Goal: Information Seeking & Learning: Learn about a topic

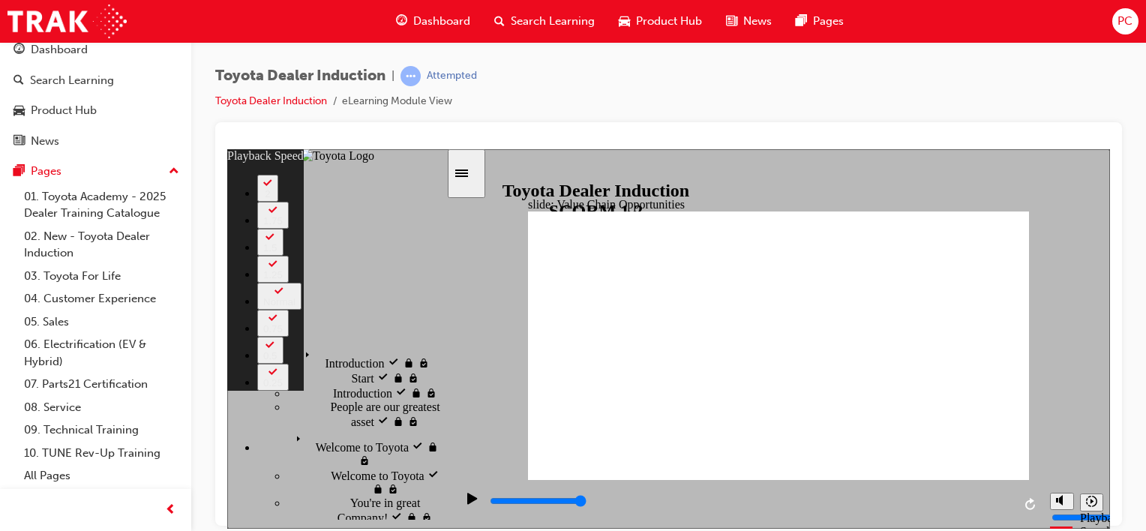
scroll to position [402, 0]
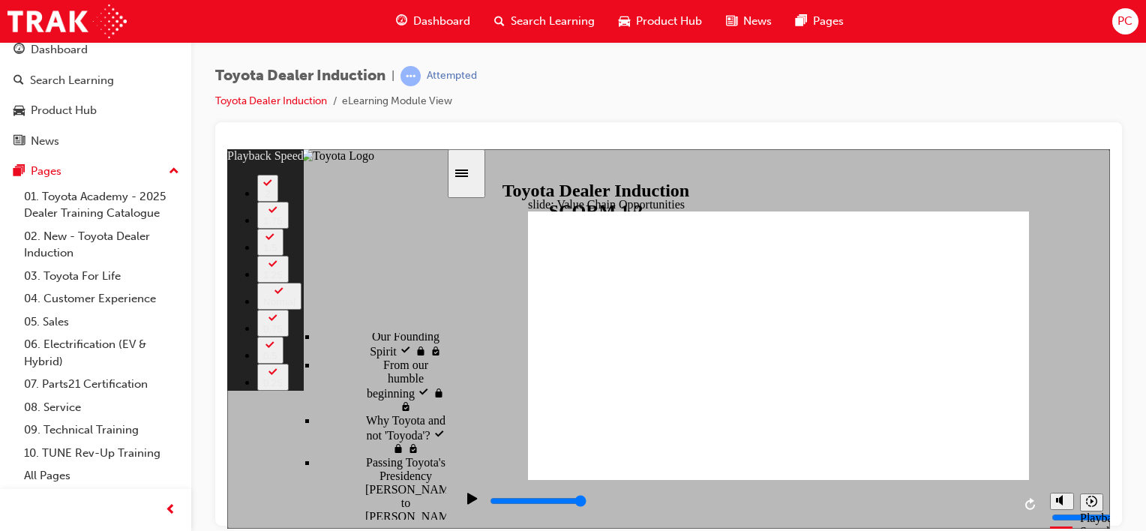
type input "2"
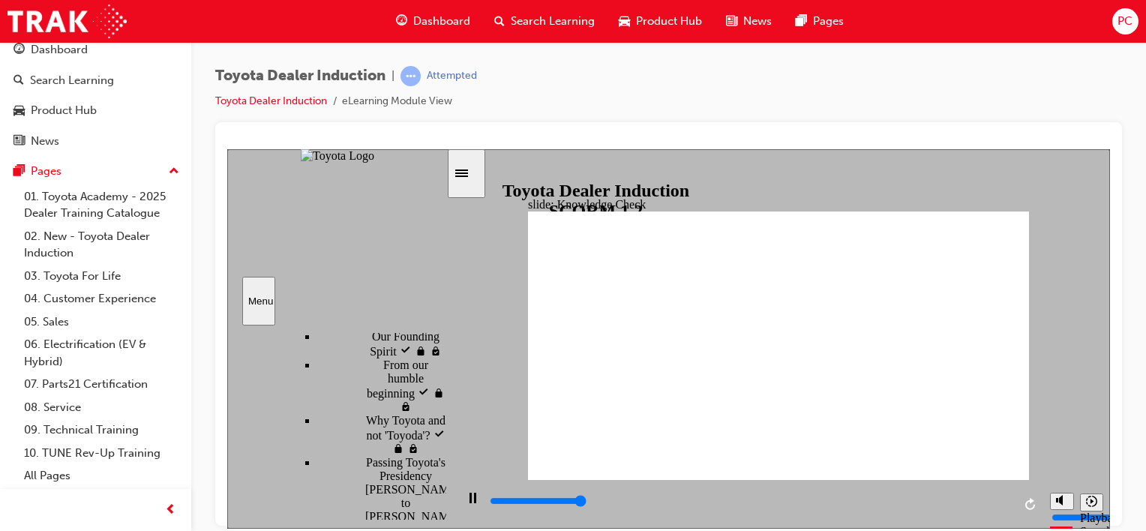
type input "5000"
radio input "true"
type input "5000"
radio input "true"
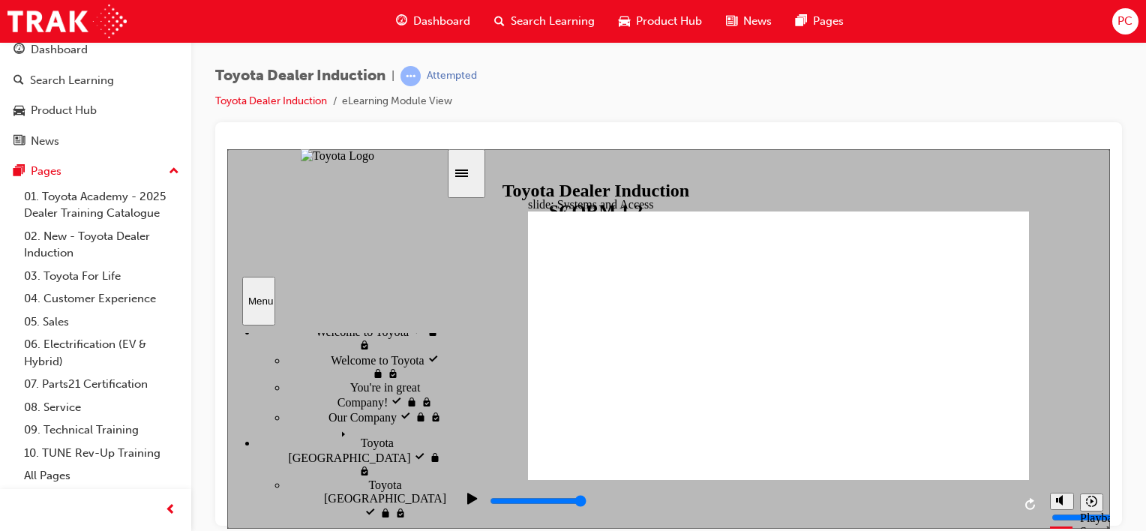
click at [467, 167] on div "Sidebar Toggle" at bounding box center [467, 172] width 26 height 11
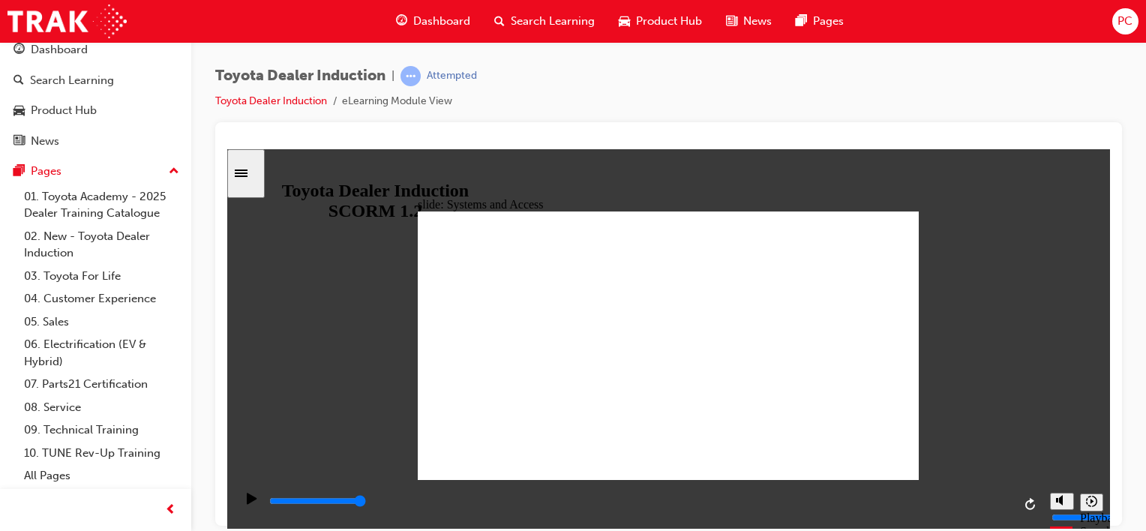
click at [257, 169] on icon "Sidebar Toggle" at bounding box center [246, 171] width 23 height 9
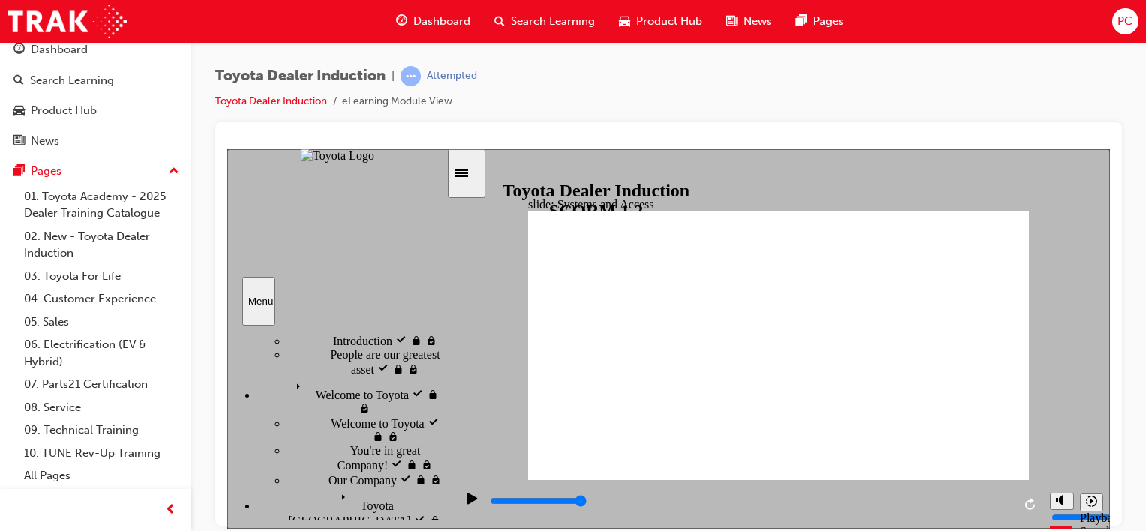
scroll to position [0, 0]
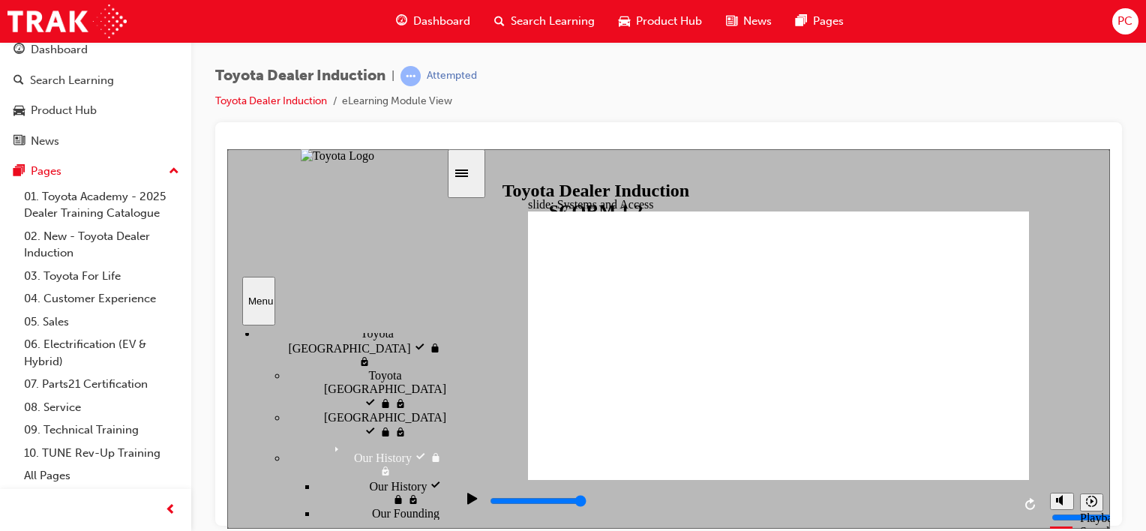
scroll to position [150, 0]
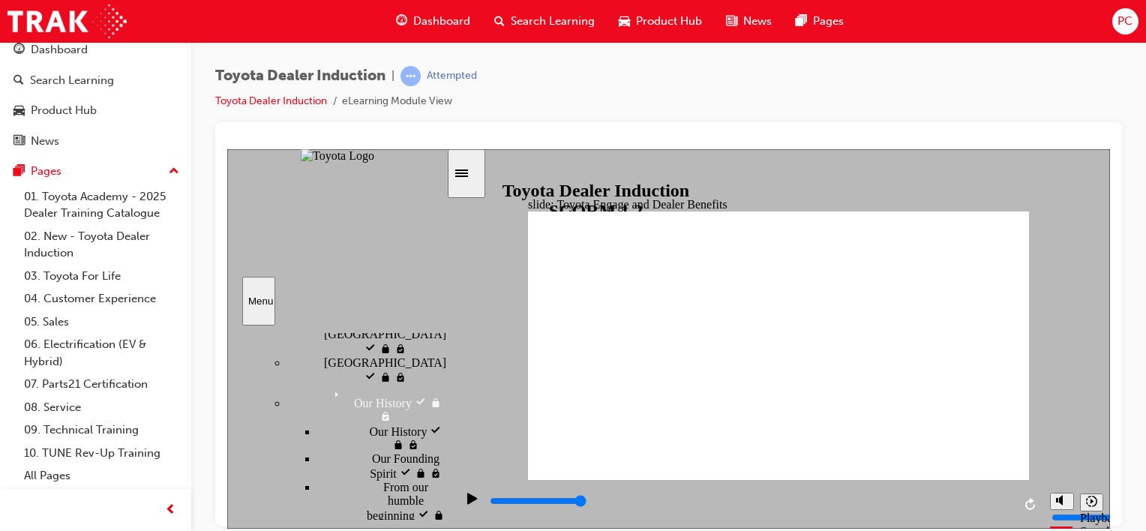
scroll to position [375, 0]
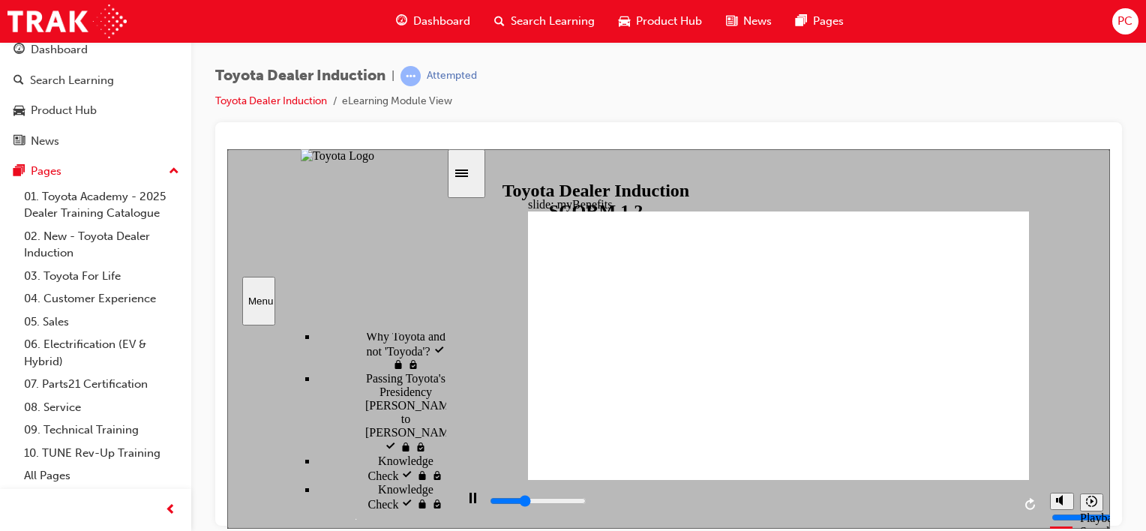
scroll to position [450, 0]
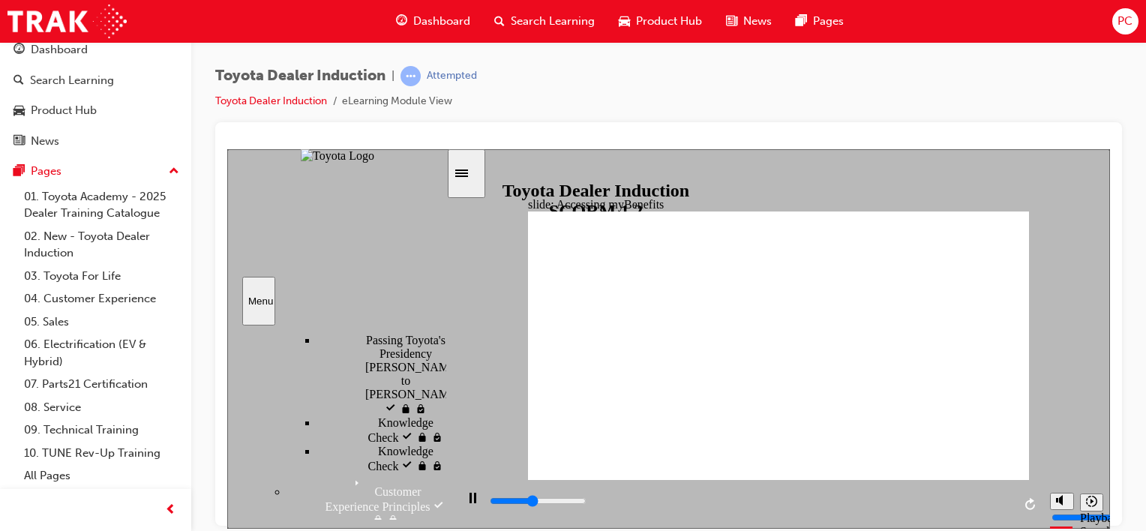
scroll to position [525, 0]
type input "5000"
type input "t"
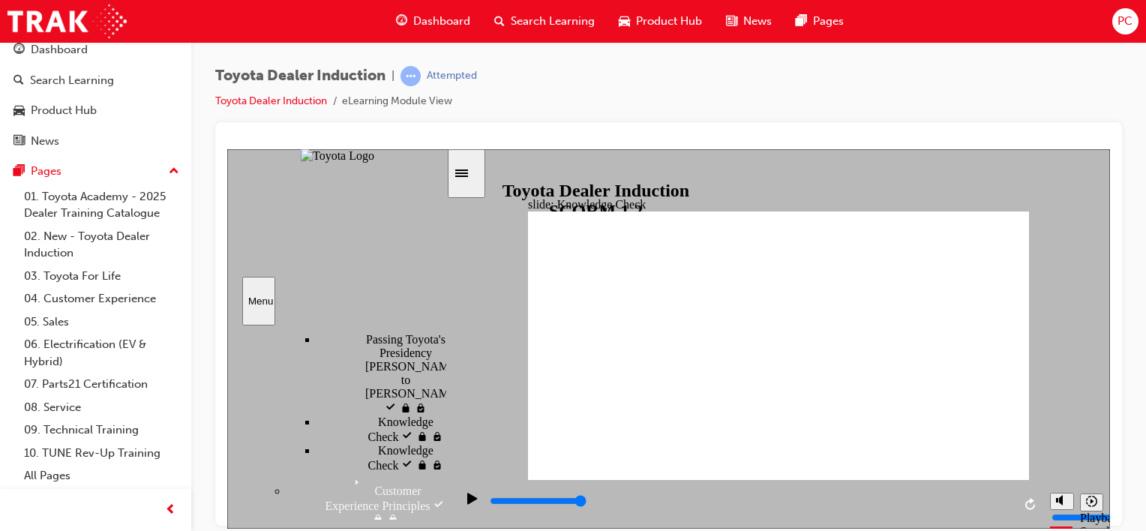
type input "t"
type input "to"
type input "toy"
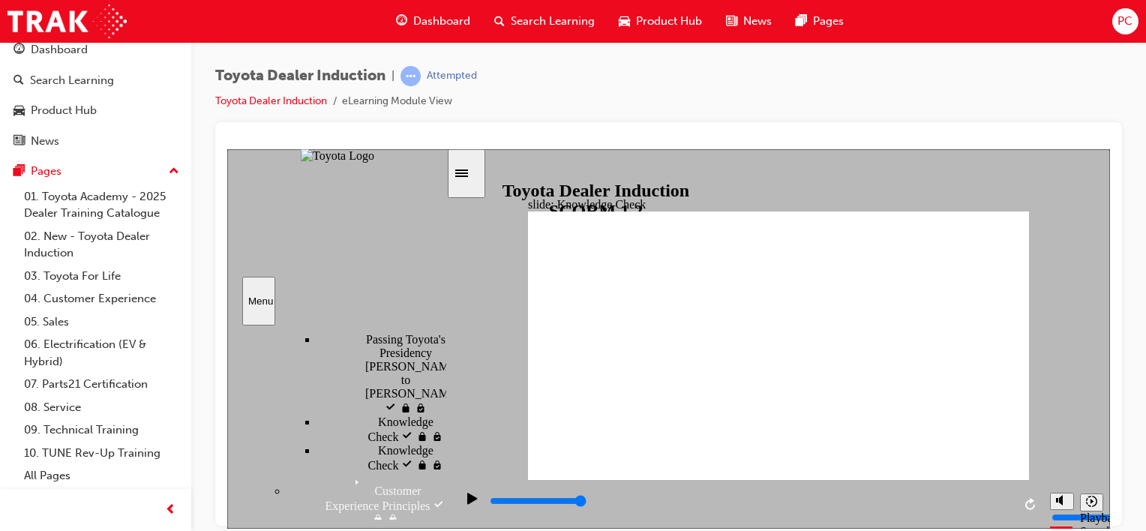
type input "toyo"
type input "toyot"
type input "toyota"
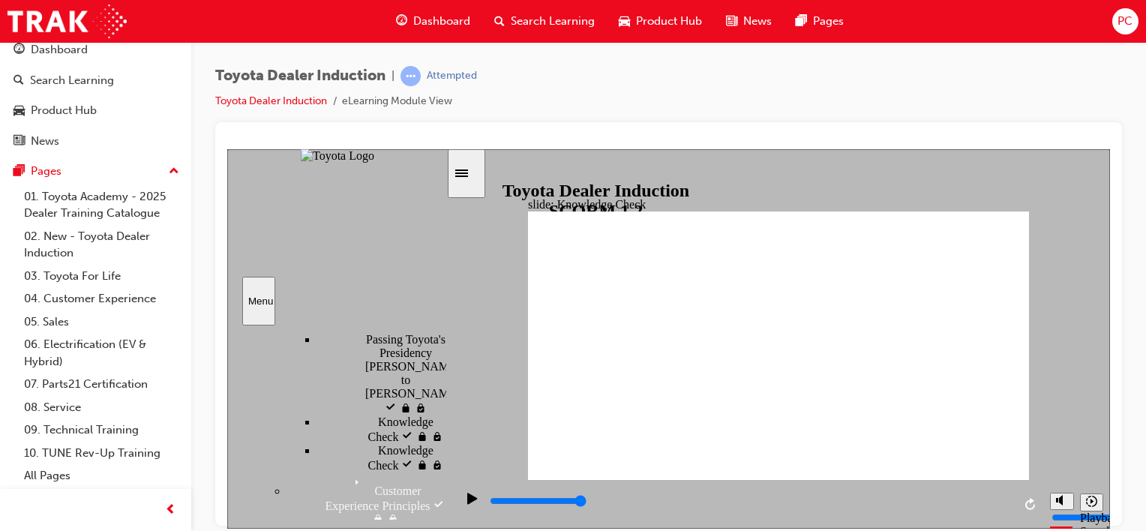
type input "toyota"
type input "toyota e"
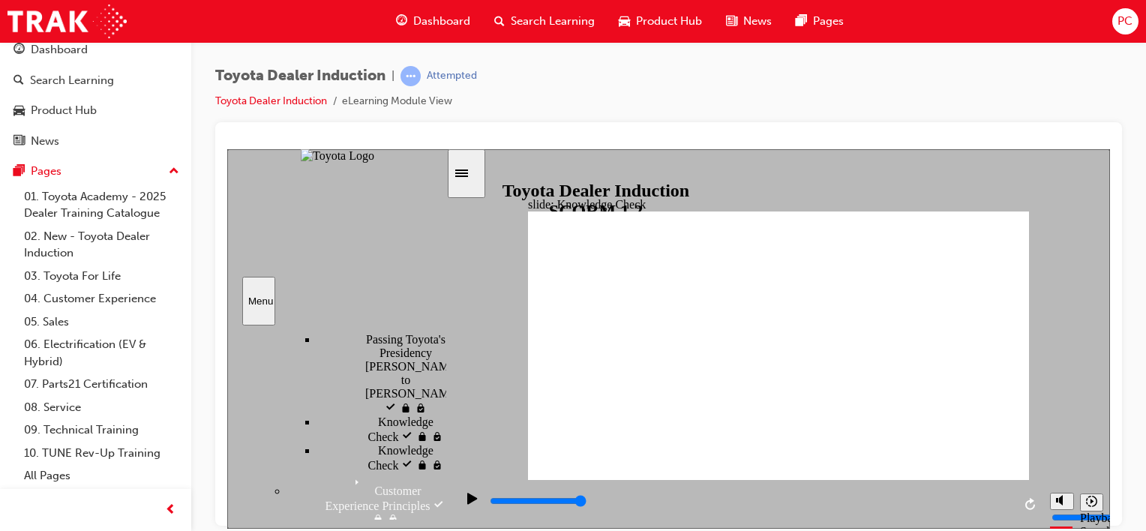
type input "toyota en"
type input "toyota eng"
type input "toyota enga"
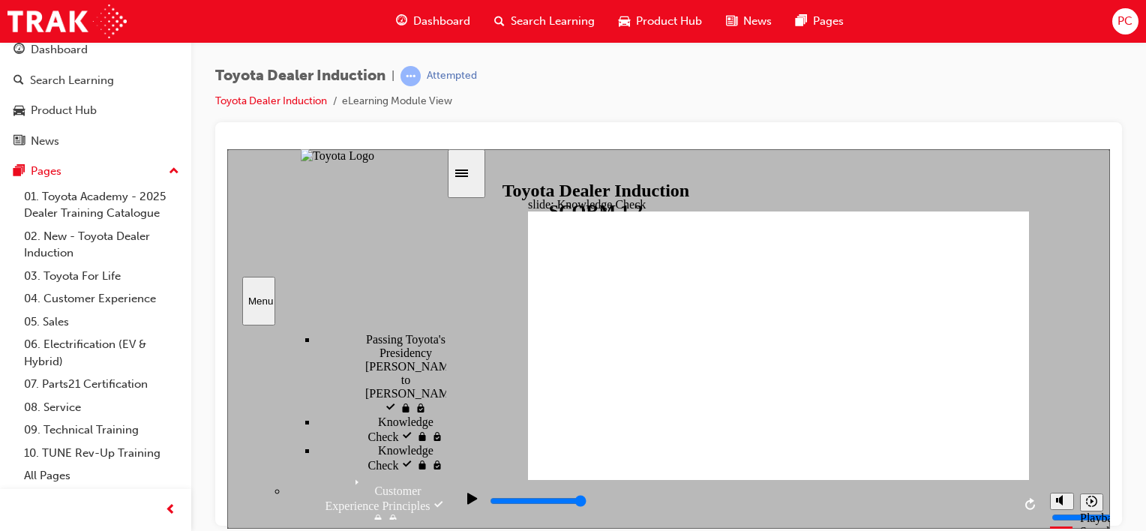
type input "toyota enga"
type input "toyota engag"
type input "toyota engage"
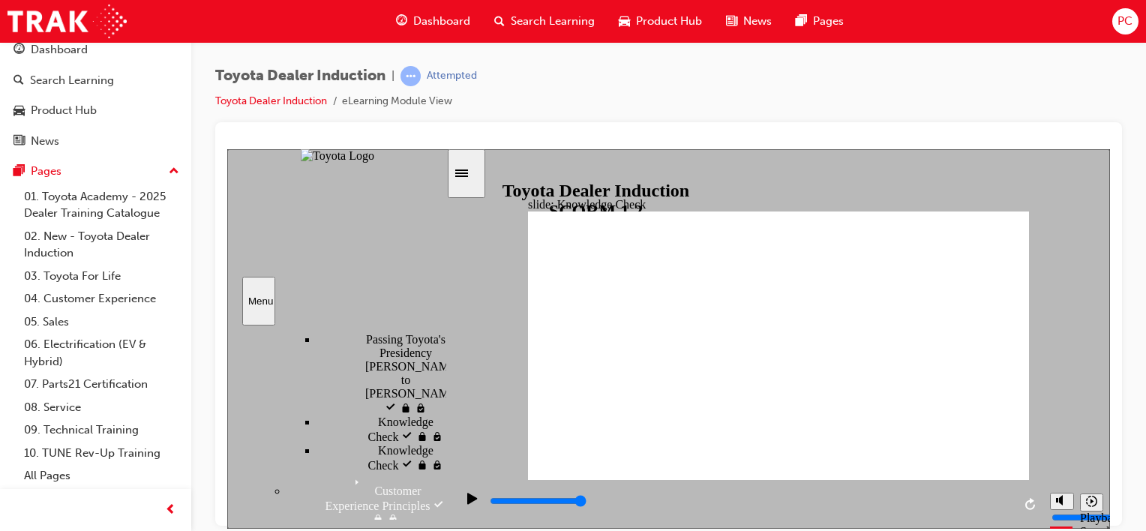
type input "toyota engage"
type input "toyota engage a"
type input "toyota engage ap"
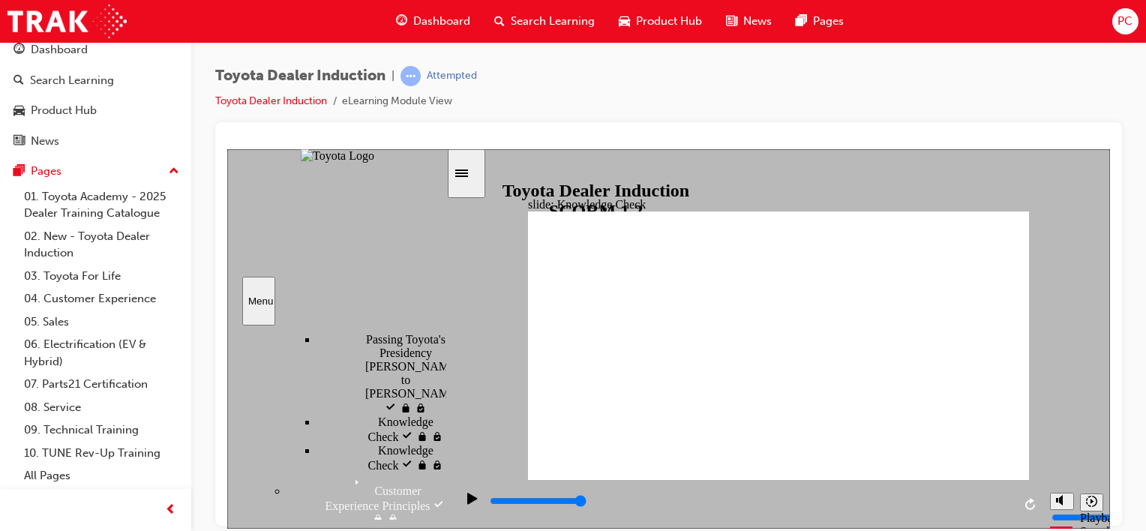
type input "toyota engage ap"
type input "toyota engage app"
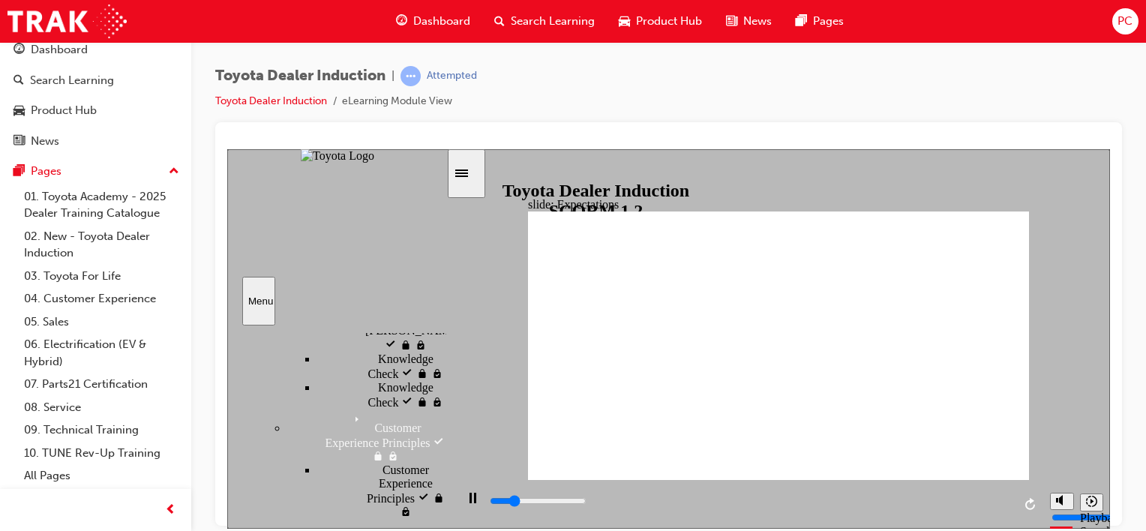
scroll to position [586, 0]
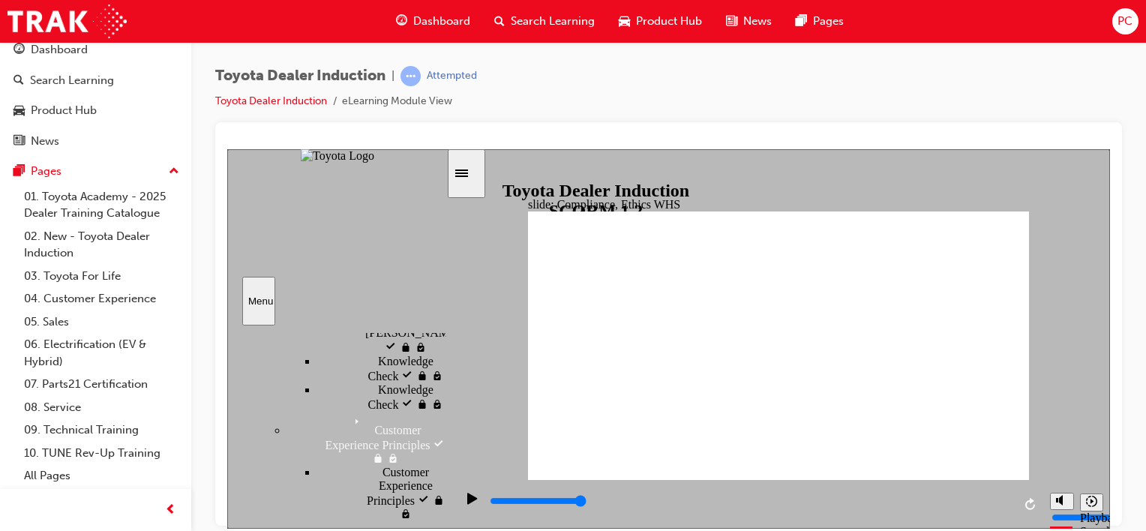
type input "5700"
checkbox input "true"
type input "7400"
checkbox input "true"
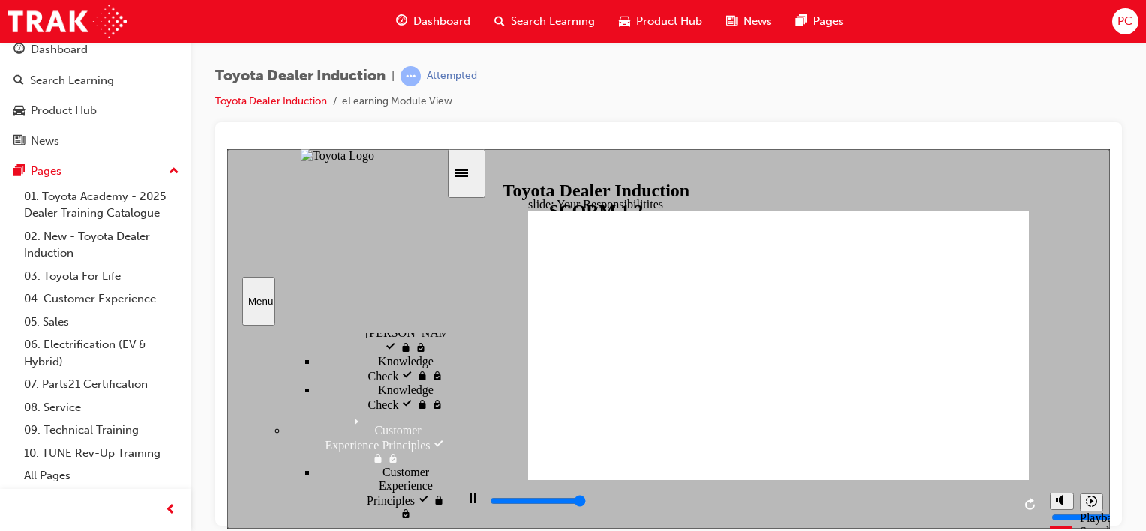
type input "8400"
checkbox input "true"
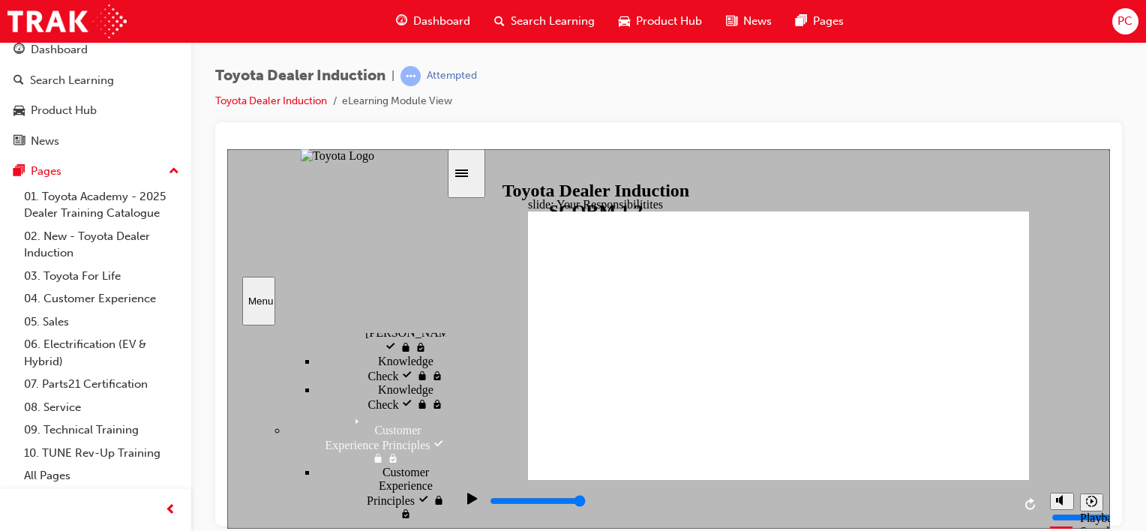
checkbox input "true"
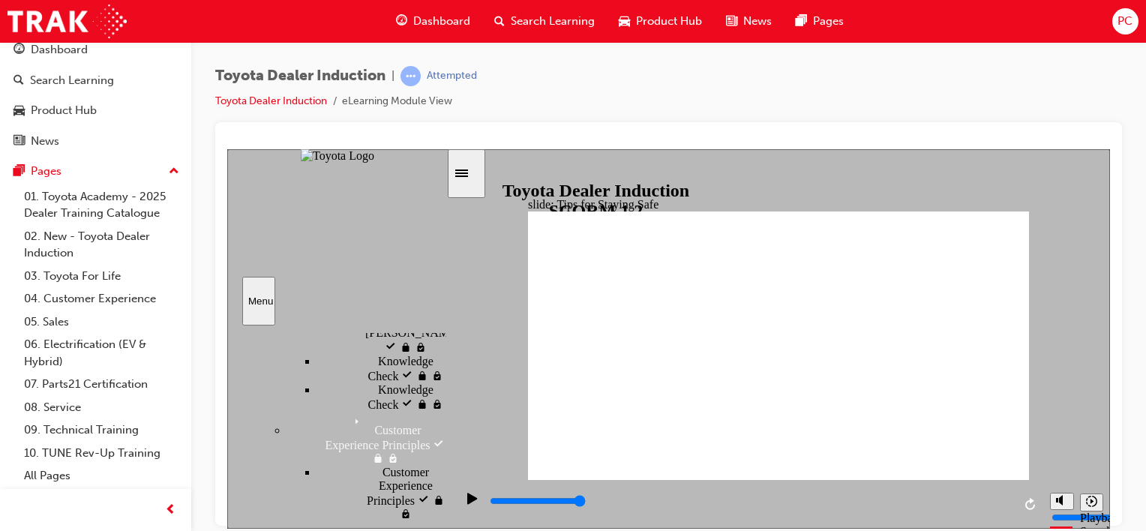
type input "5000"
checkbox input "true"
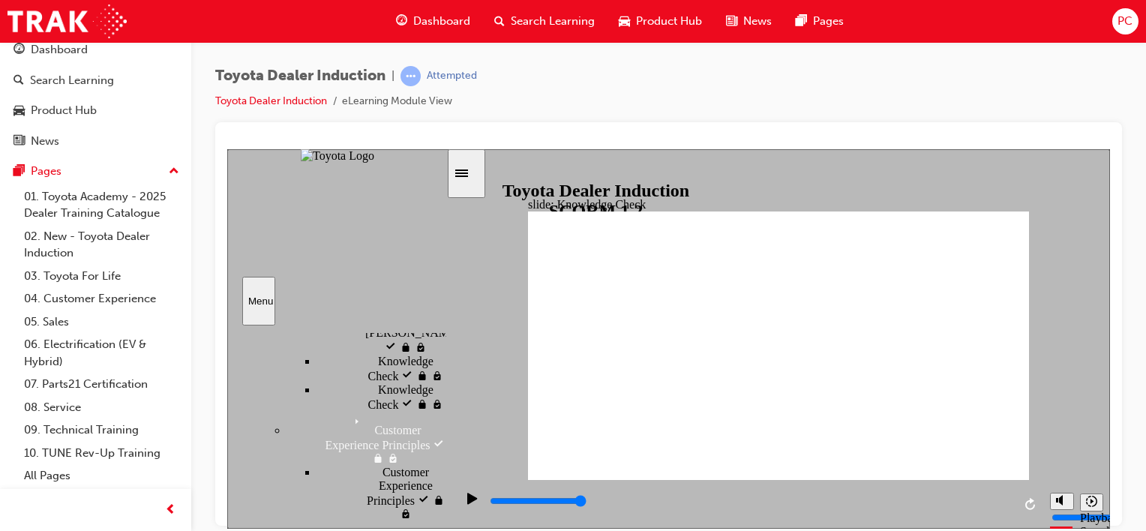
checkbox input "true"
drag, startPoint x: 654, startPoint y: 454, endPoint x: 987, endPoint y: 221, distance: 406.7
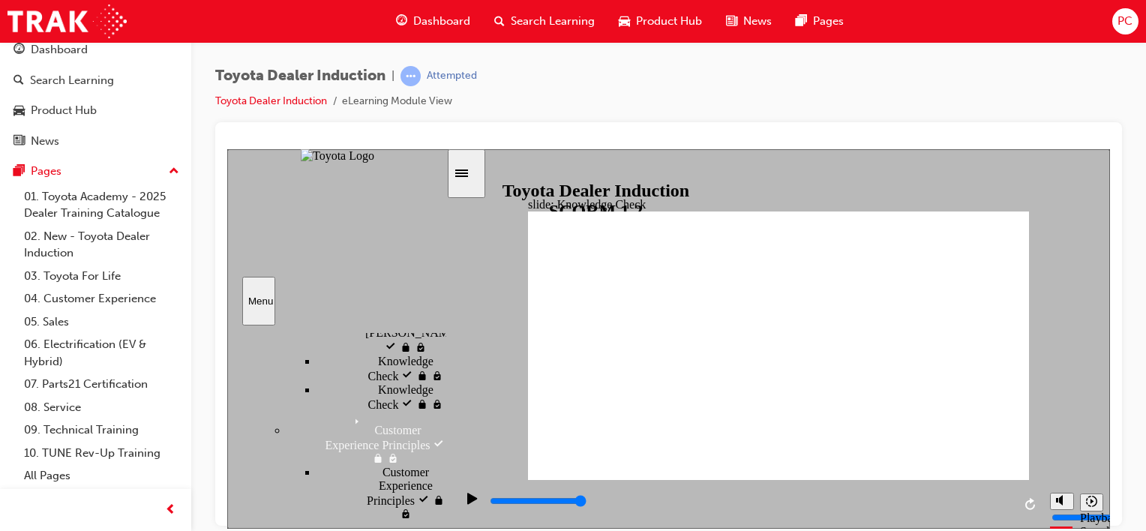
type input "4000"
radio input "true"
type input "2700"
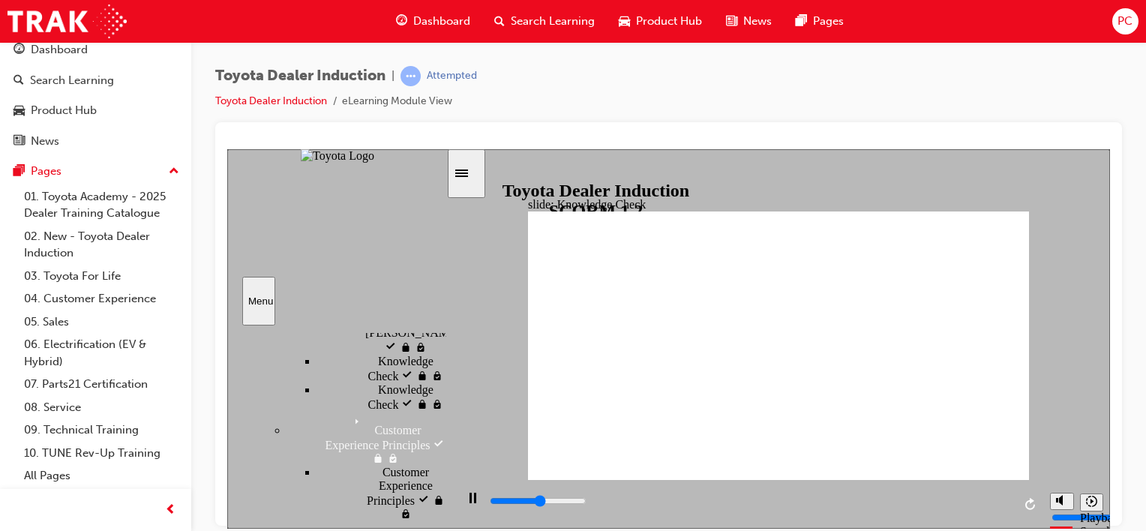
checkbox input "true"
type input "3500"
checkbox input "true"
type input "5000"
checkbox input "true"
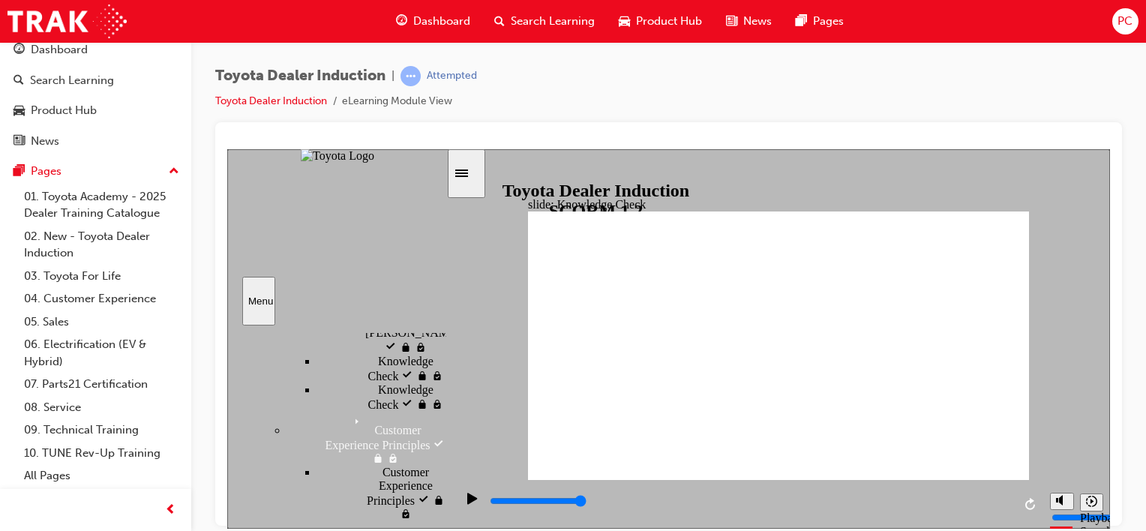
type input "5000"
checkbox input "true"
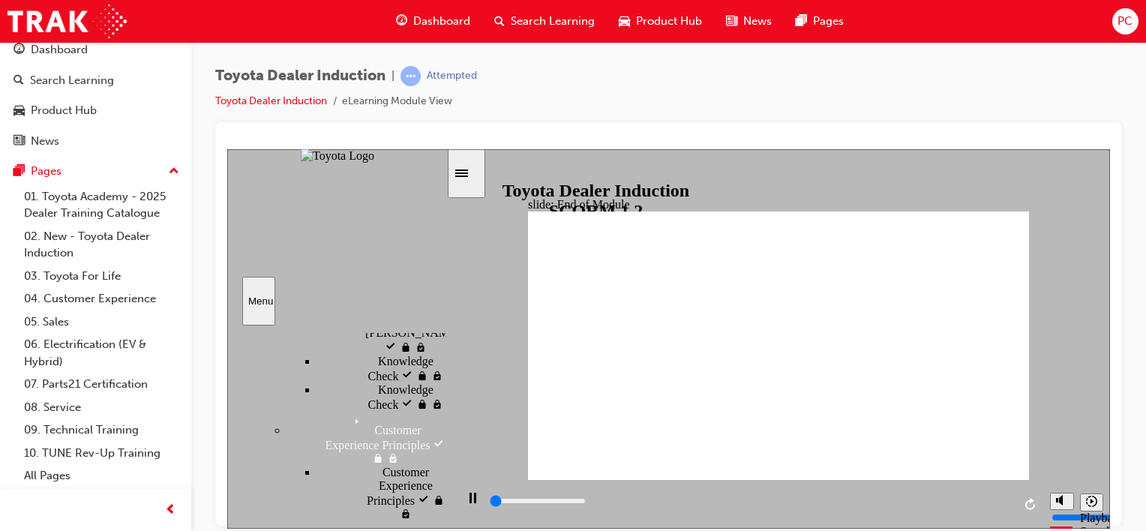
scroll to position [105, 0]
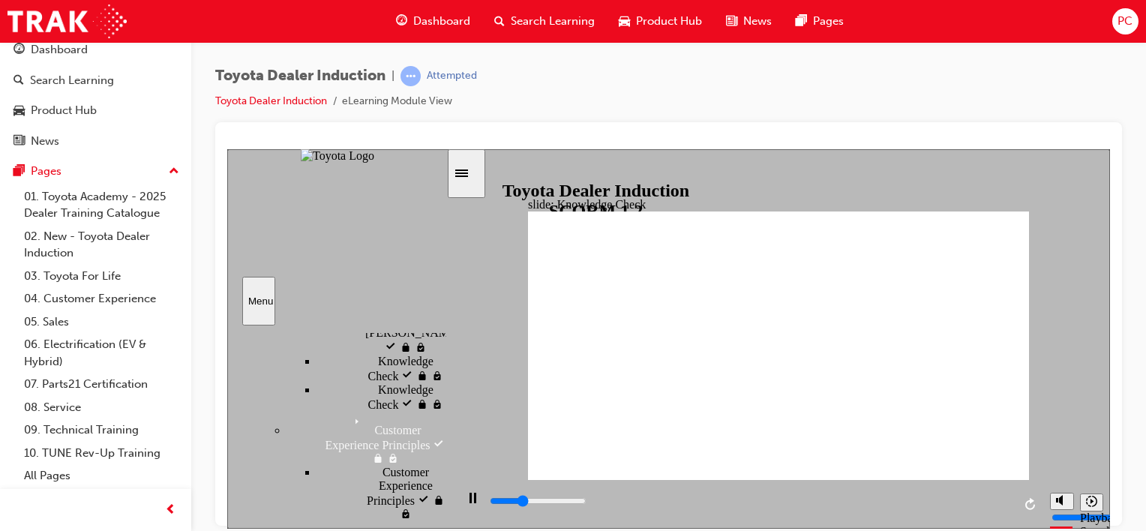
type input "1600"
checkbox input "true"
type input "2100"
checkbox input "true"
type input "2600"
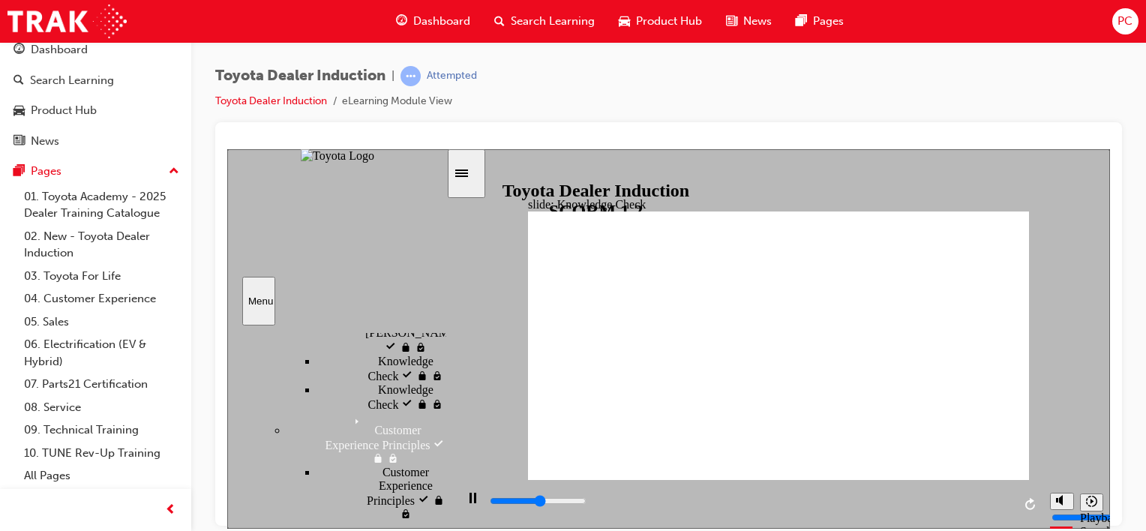
checkbox input "true"
type input "3100"
checkbox input "true"
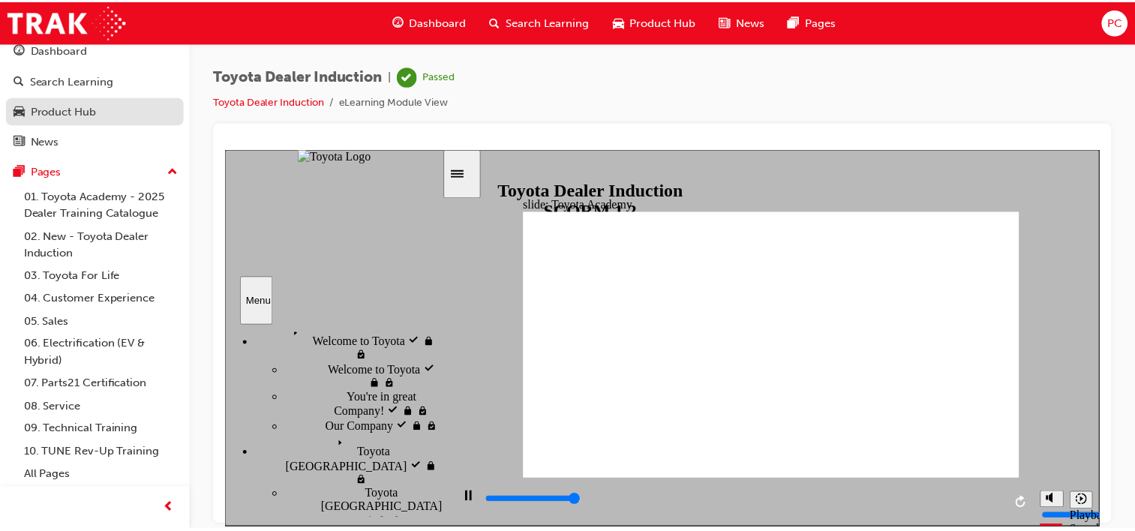
scroll to position [0, 0]
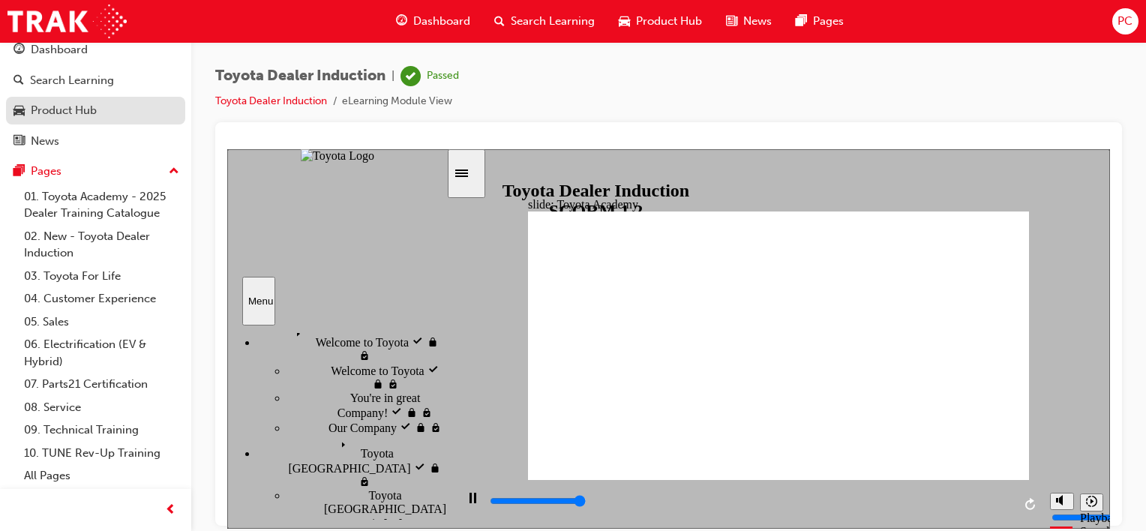
type input "9900"
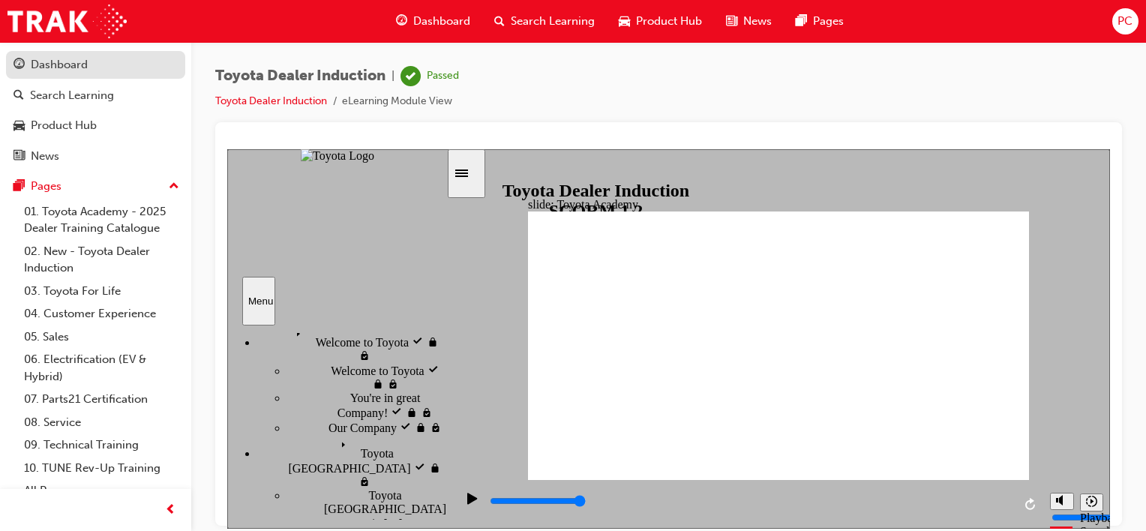
click at [66, 69] on div "Dashboard" at bounding box center [59, 64] width 57 height 17
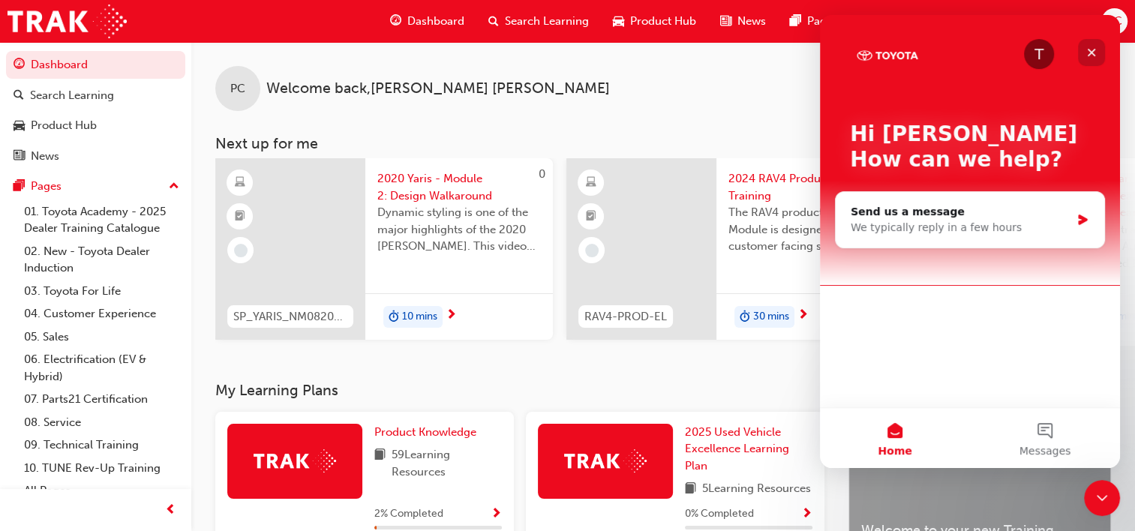
click at [1092, 48] on icon "Close" at bounding box center [1092, 53] width 12 height 12
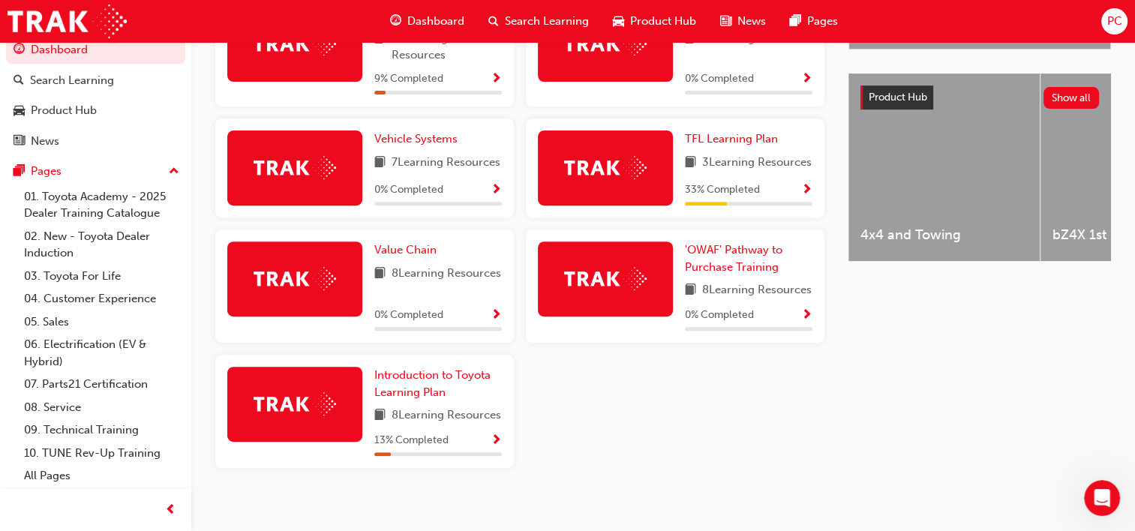
scroll to position [525, 0]
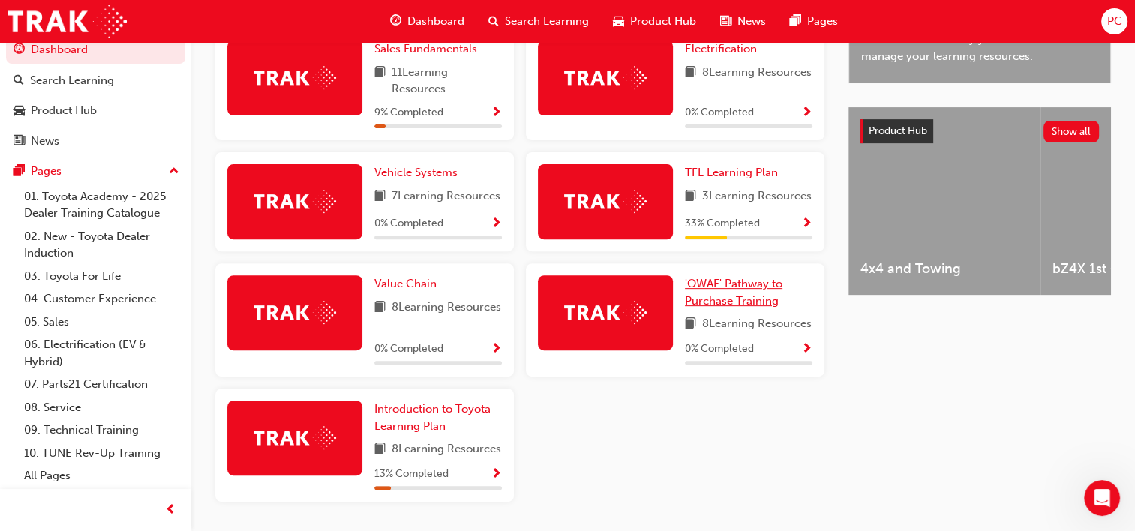
click at [756, 308] on span "'OWAF' Pathway to Purchase Training" at bounding box center [734, 292] width 98 height 31
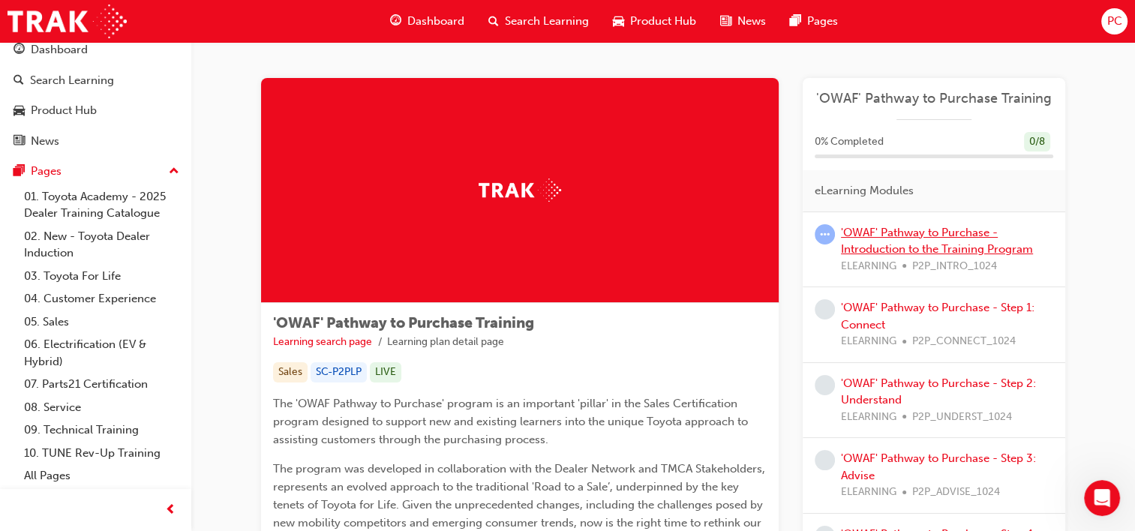
click at [939, 230] on link "'OWAF' Pathway to Purchase - Introduction to the Training Program" at bounding box center [937, 241] width 192 height 31
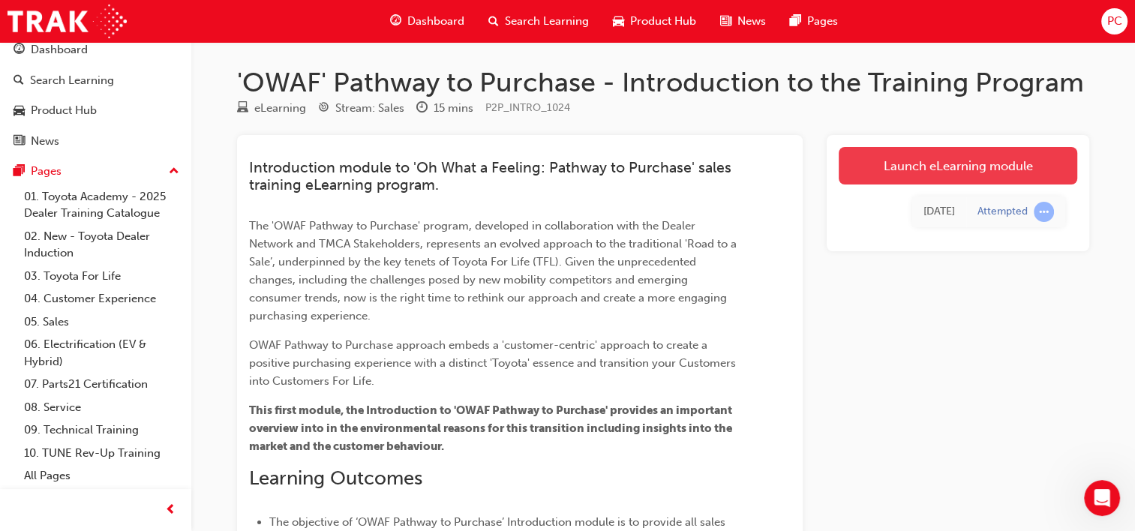
click at [980, 165] on link "Launch eLearning module" at bounding box center [958, 166] width 239 height 38
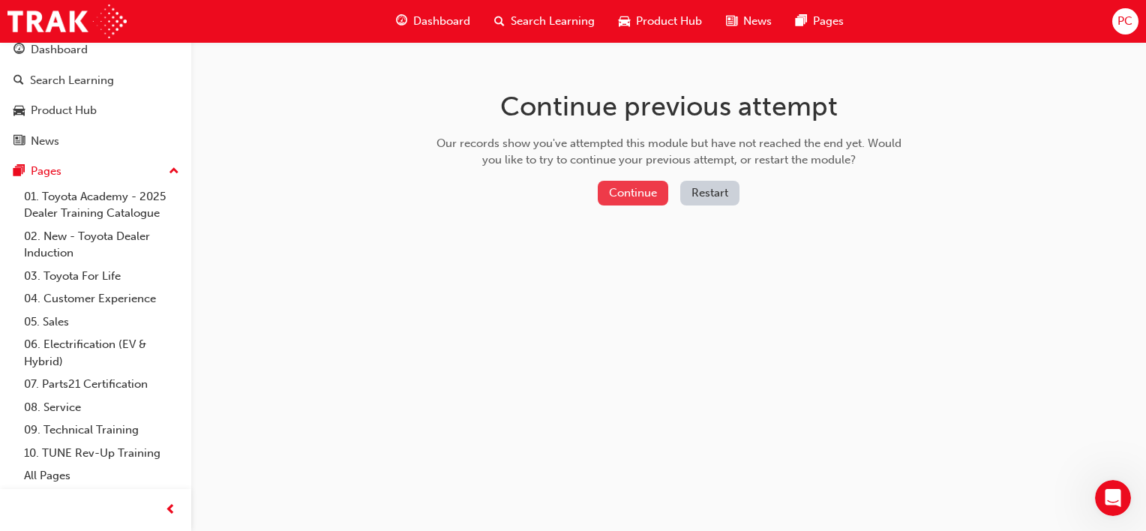
click at [638, 192] on button "Continue" at bounding box center [633, 193] width 71 height 25
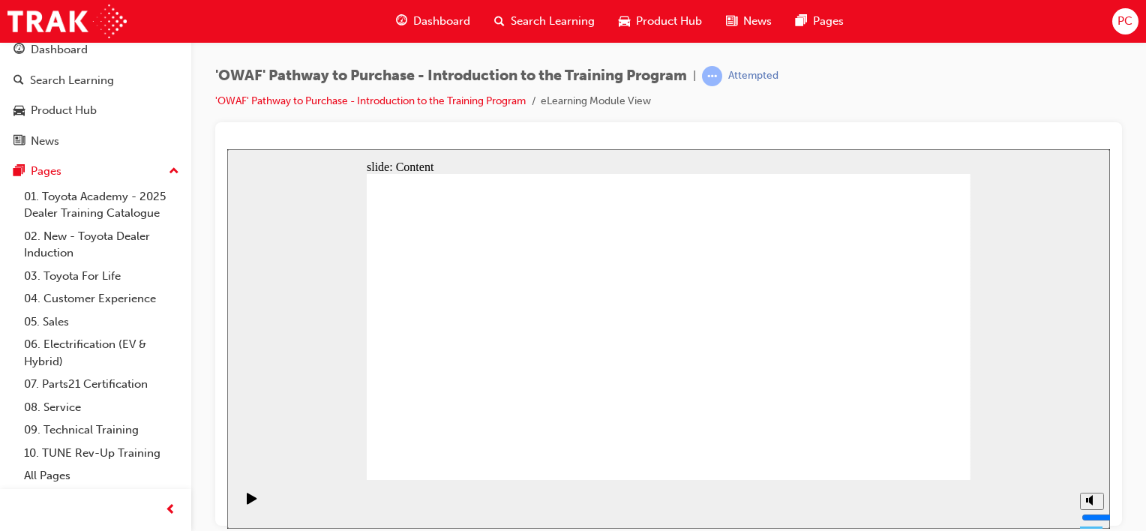
drag, startPoint x: 583, startPoint y: 230, endPoint x: 596, endPoint y: 236, distance: 14.8
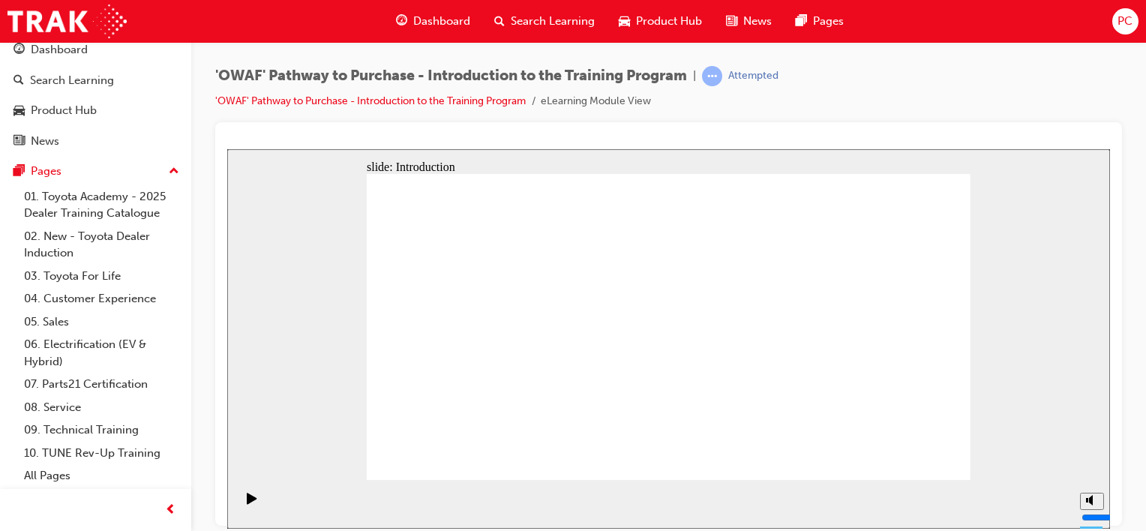
scroll to position [15, 0]
drag, startPoint x: 945, startPoint y: 458, endPoint x: 914, endPoint y: 457, distance: 31.5
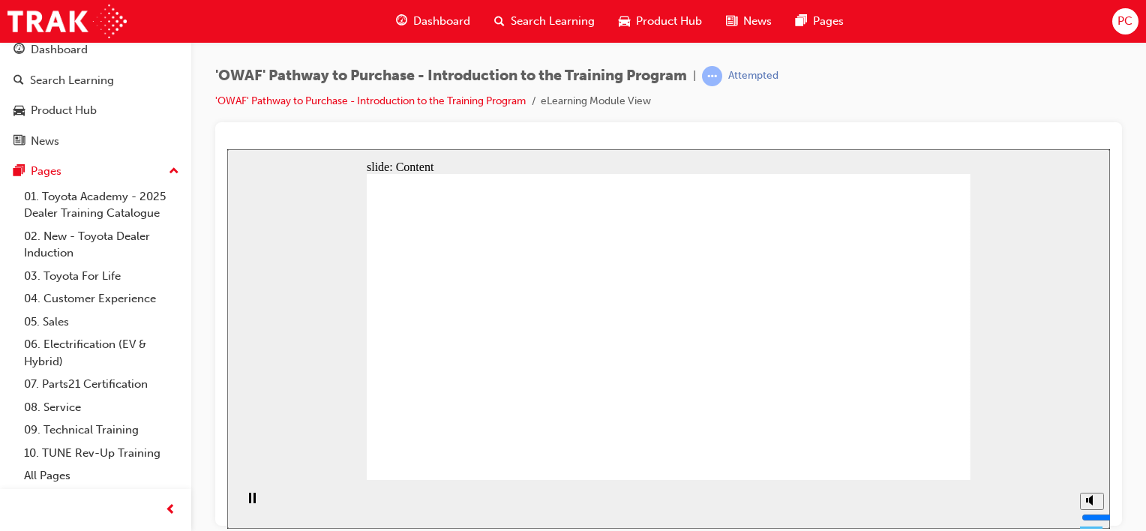
drag, startPoint x: 795, startPoint y: 302, endPoint x: 893, endPoint y: 407, distance: 143.3
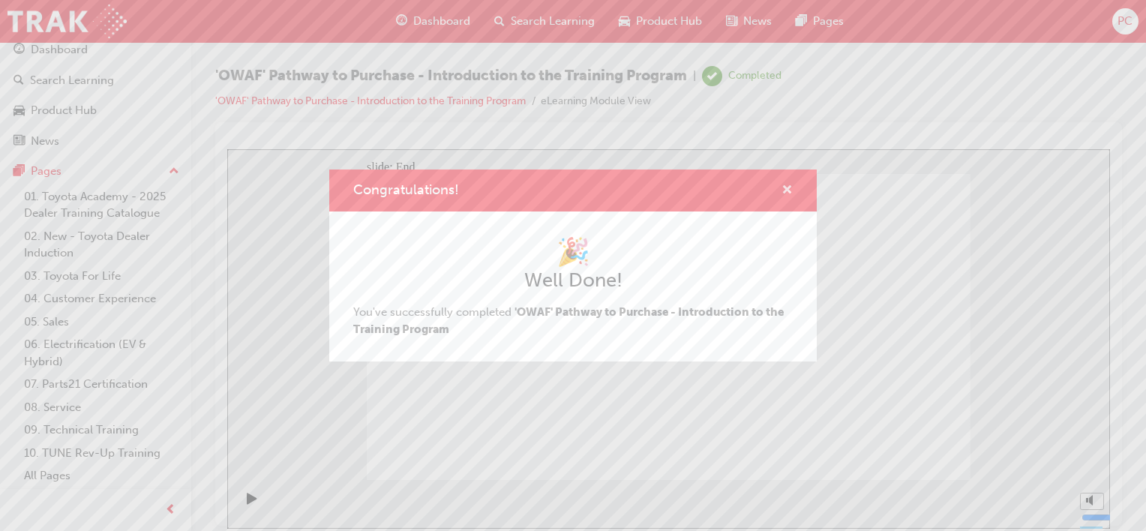
click at [786, 186] on span "cross-icon" at bounding box center [787, 192] width 11 height 14
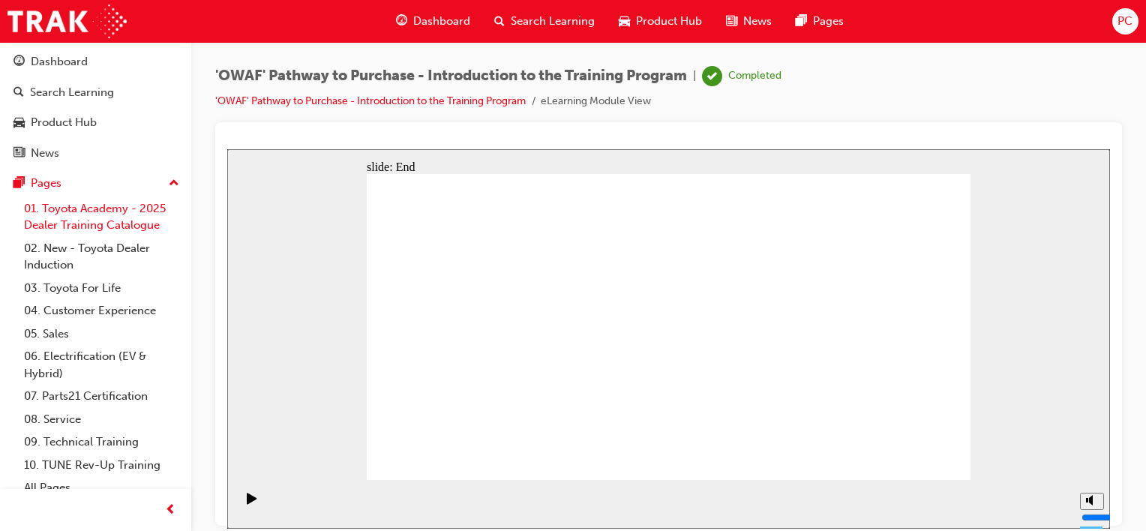
scroll to position [0, 0]
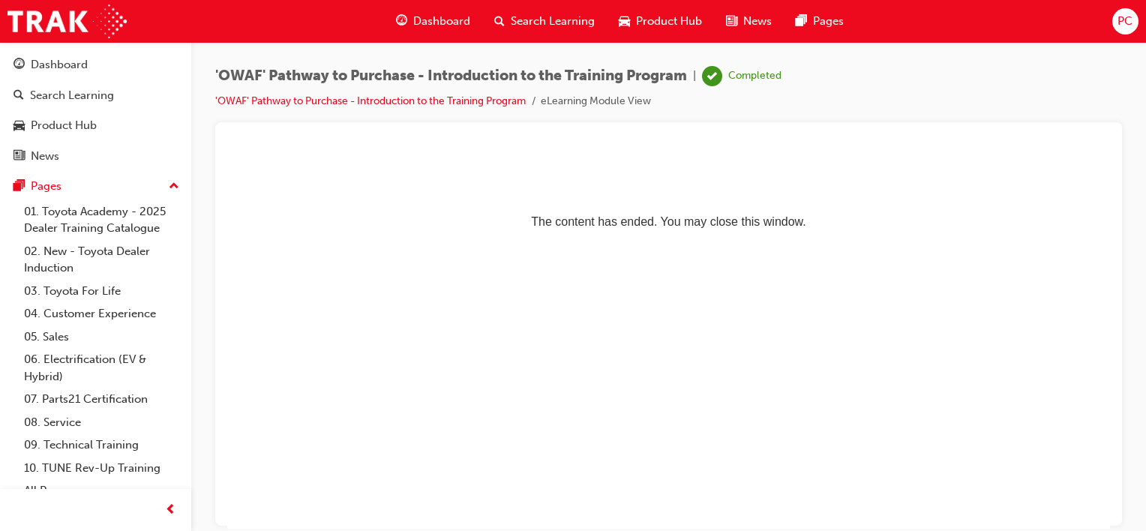
drag, startPoint x: 993, startPoint y: 66, endPoint x: 977, endPoint y: 66, distance: 15.8
click at [987, 66] on div "'OWAF' Pathway to Purchase - Introduction to the Training Program | Completed '…" at bounding box center [668, 94] width 907 height 56
click at [42, 187] on div "Pages" at bounding box center [46, 186] width 31 height 17
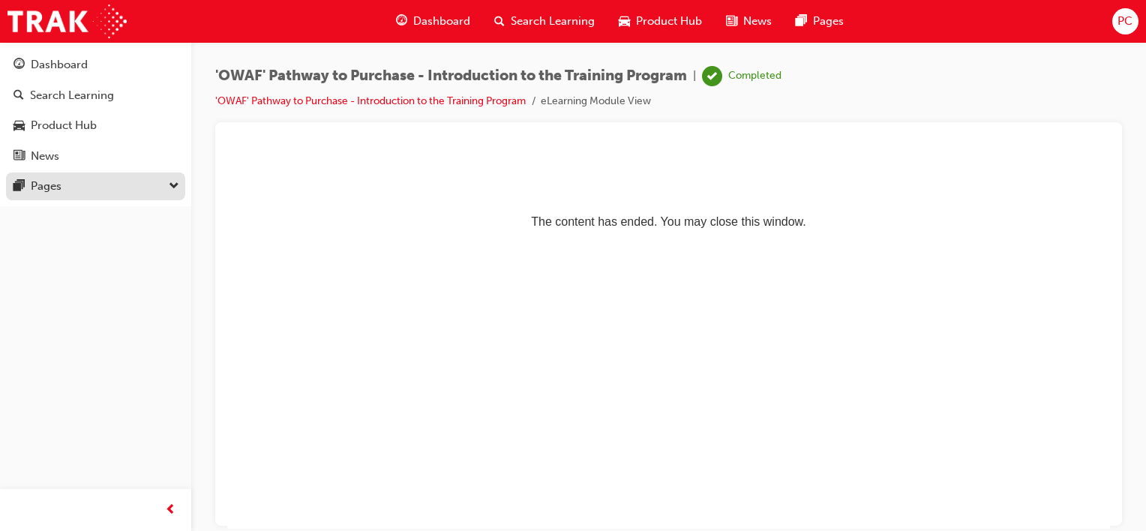
click at [42, 187] on div "Pages" at bounding box center [46, 186] width 31 height 17
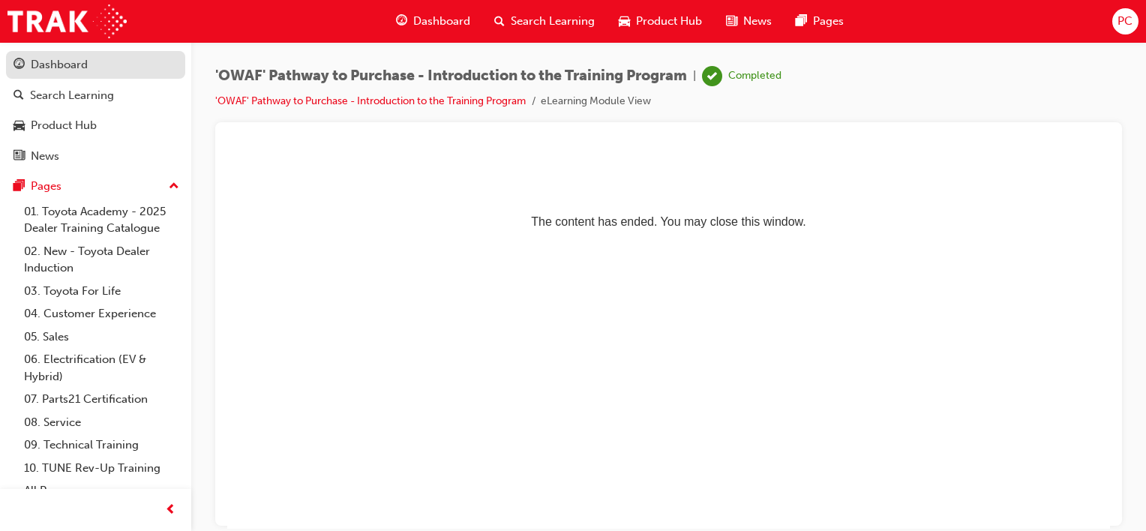
click at [48, 60] on div "Dashboard" at bounding box center [59, 64] width 57 height 17
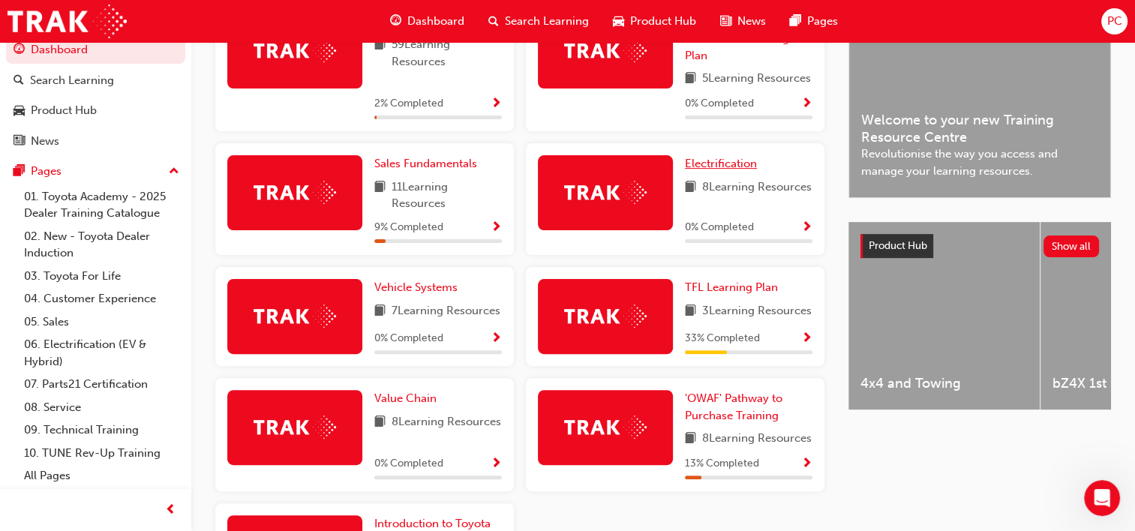
scroll to position [600, 0]
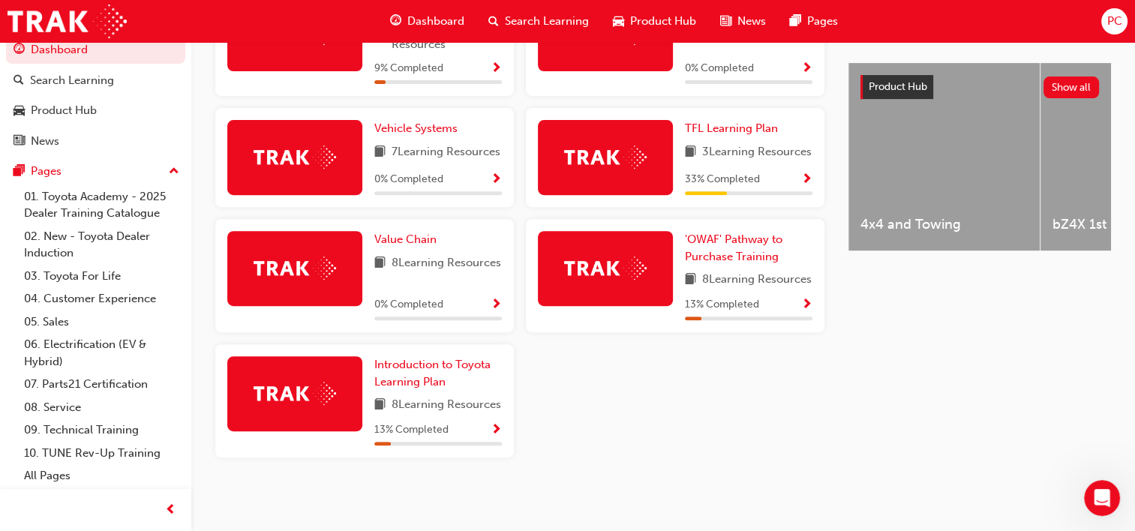
click at [606, 267] on img at bounding box center [605, 268] width 83 height 23
click at [723, 245] on span "'OWAF' Pathway to Purchase Training" at bounding box center [734, 248] width 98 height 31
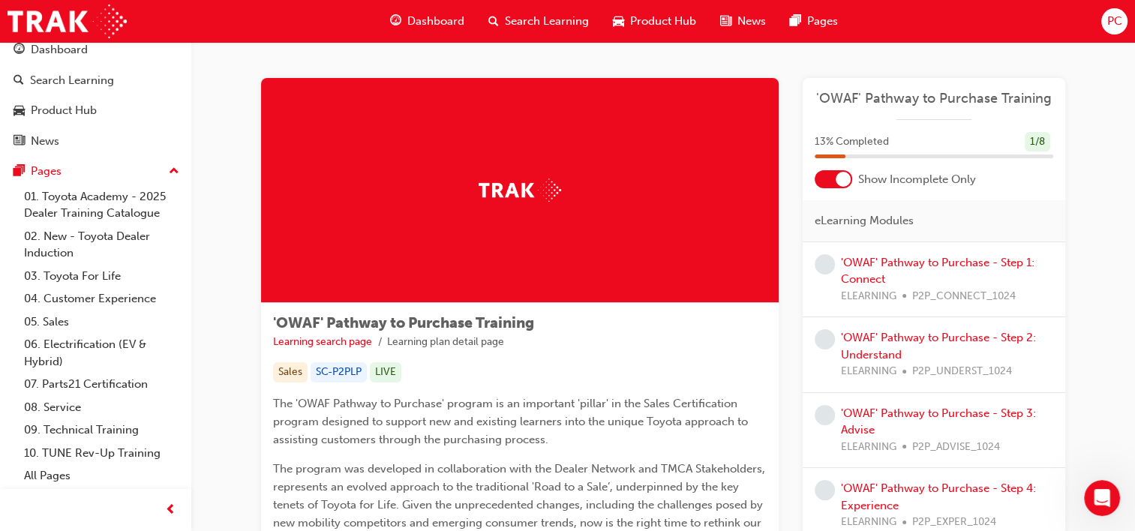
click at [831, 177] on div at bounding box center [834, 179] width 38 height 18
click at [906, 336] on link "'OWAF' Pathway to Purchase - Step 1: Connect" at bounding box center [938, 346] width 194 height 31
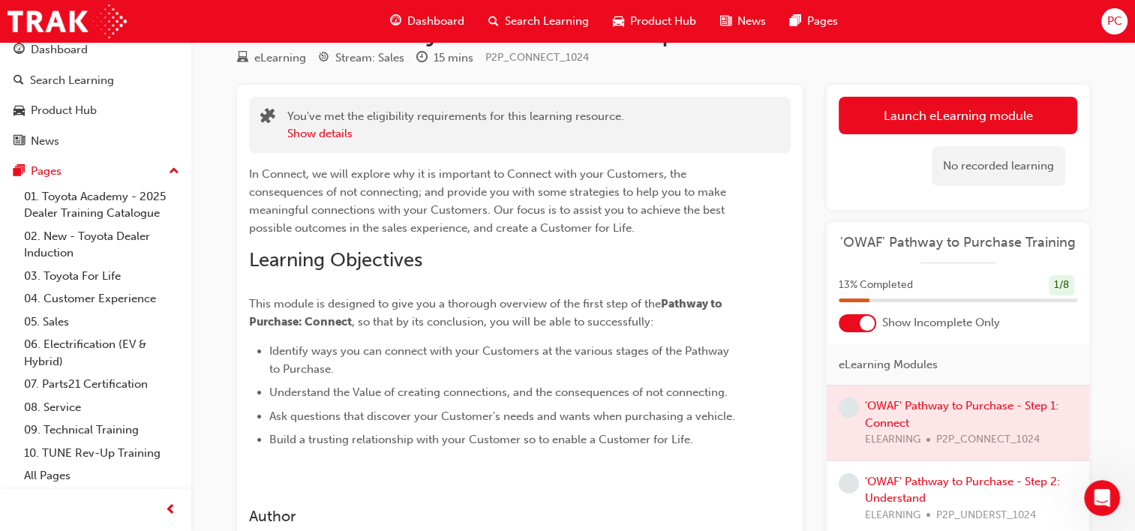
scroll to position [75, 0]
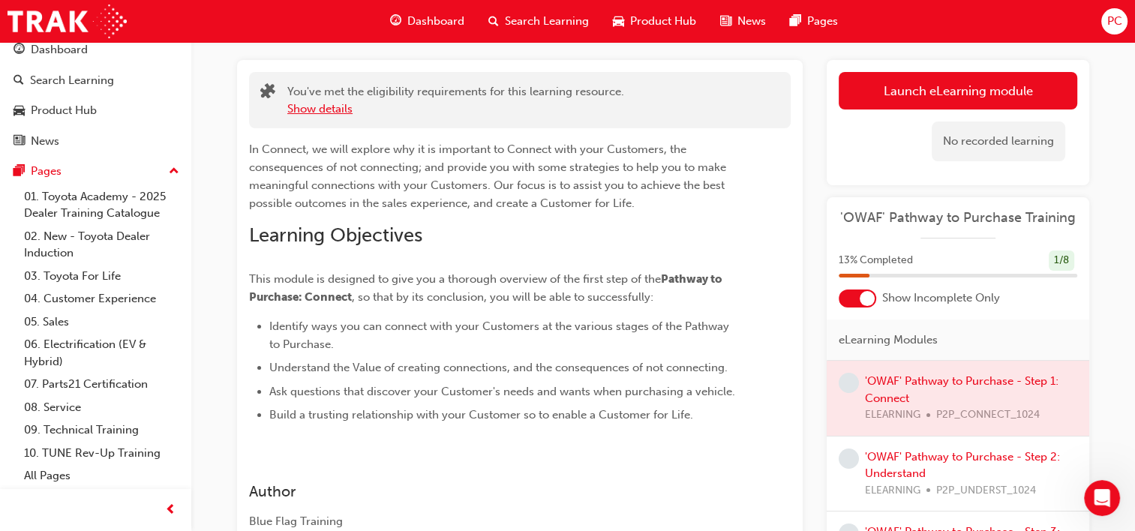
click at [328, 105] on button "Show details" at bounding box center [319, 109] width 65 height 17
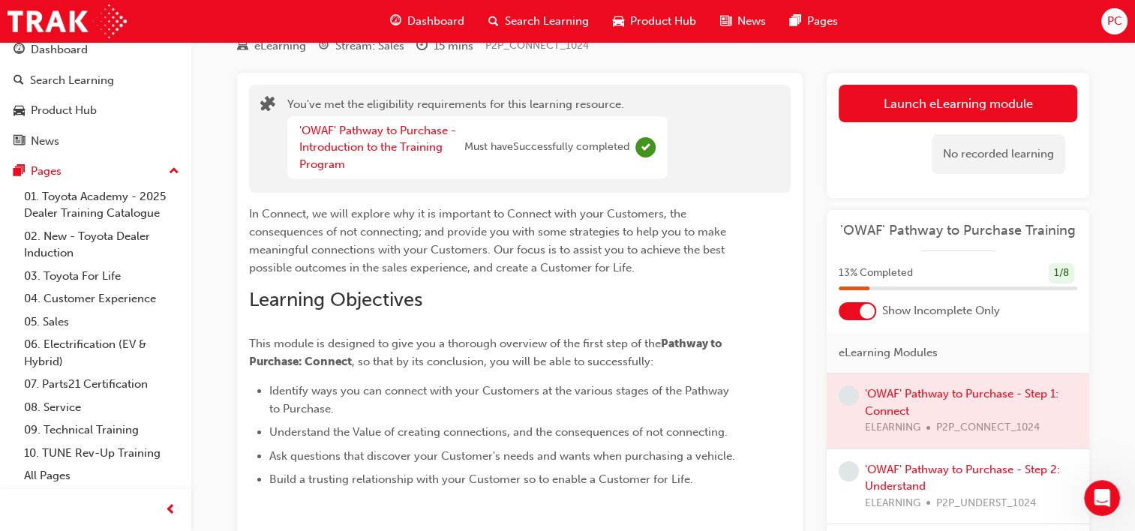
scroll to position [23, 0]
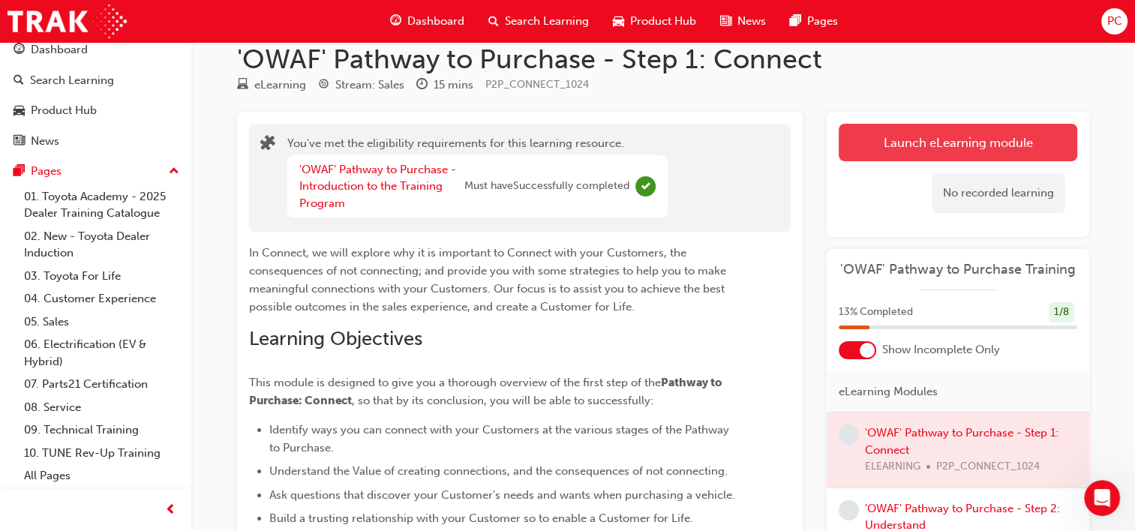
click at [928, 139] on link "Launch eLearning module" at bounding box center [958, 143] width 239 height 38
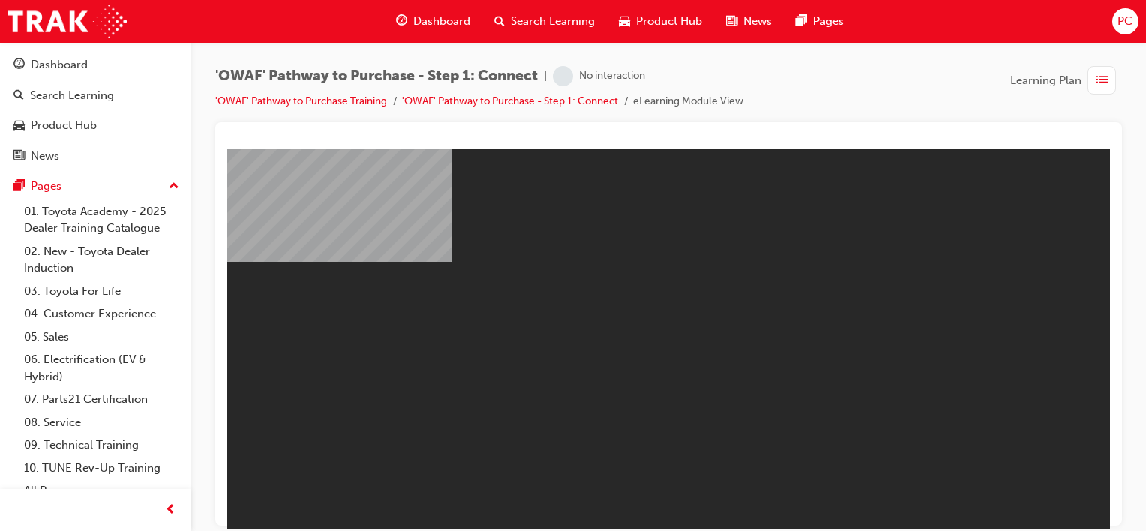
scroll to position [15, 0]
